Goal: Browse casually

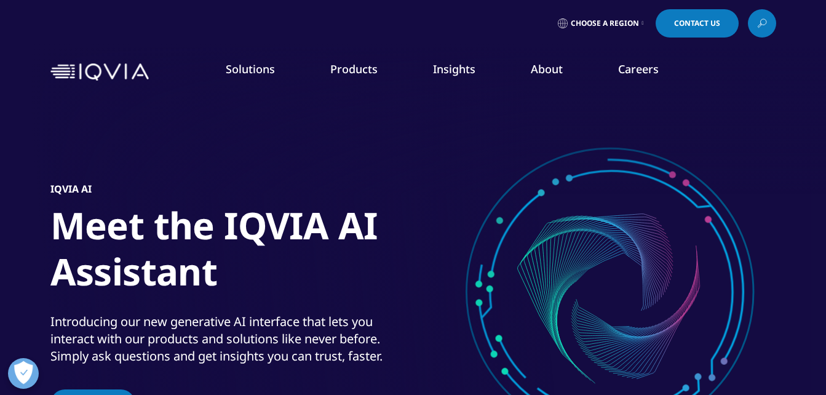
click at [765, 113] on div "IQVIA AI Meet the IQVIA AI Assistant Introducing our new generative AI interfac…" at bounding box center [413, 301] width 726 height 418
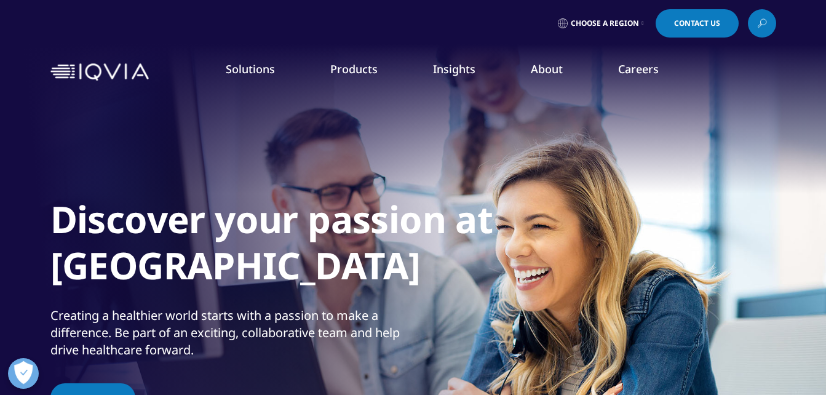
click at [784, 338] on div at bounding box center [413, 276] width 826 height 553
